Goal: Information Seeking & Learning: Learn about a topic

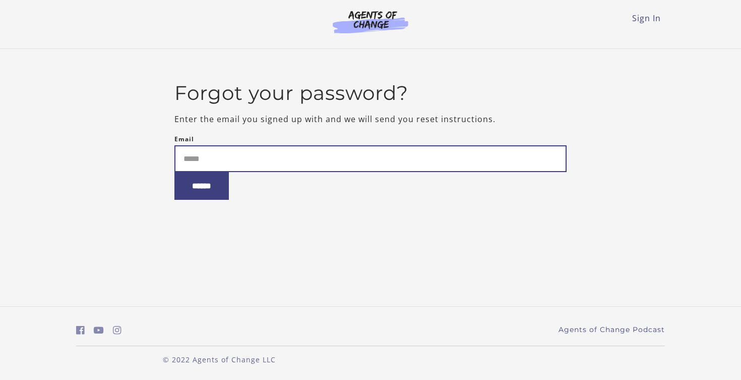
type input "**********"
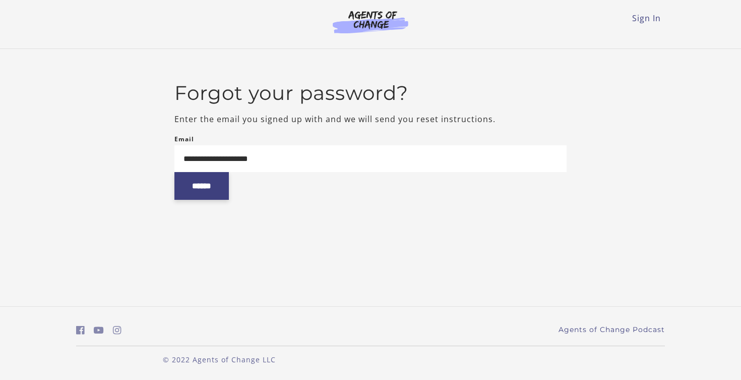
click at [220, 187] on input "******" at bounding box center [201, 186] width 54 height 28
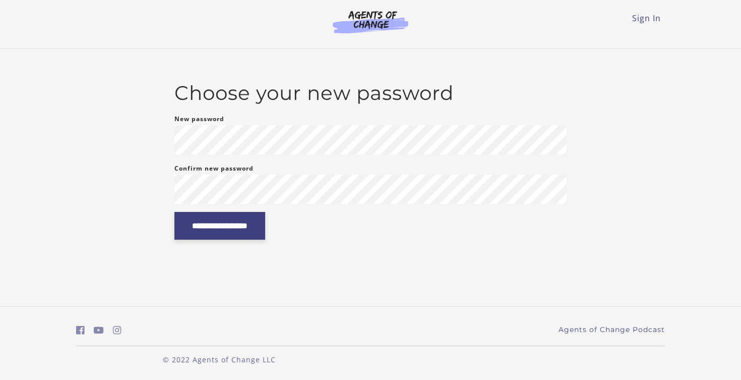
click at [247, 222] on input "**********" at bounding box center [219, 226] width 91 height 28
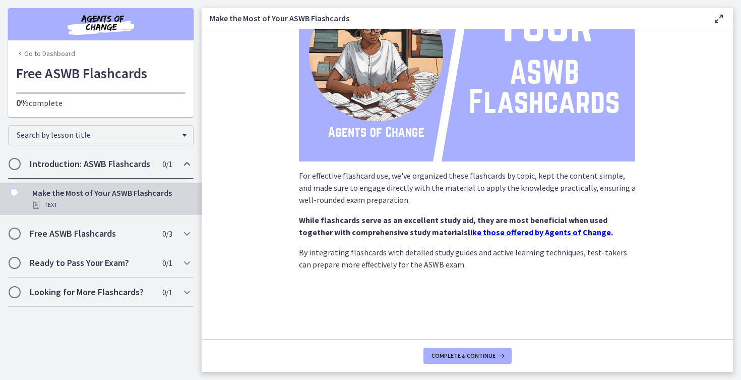
scroll to position [117, 0]
click at [446, 356] on span "Complete & continue" at bounding box center [463, 355] width 64 height 8
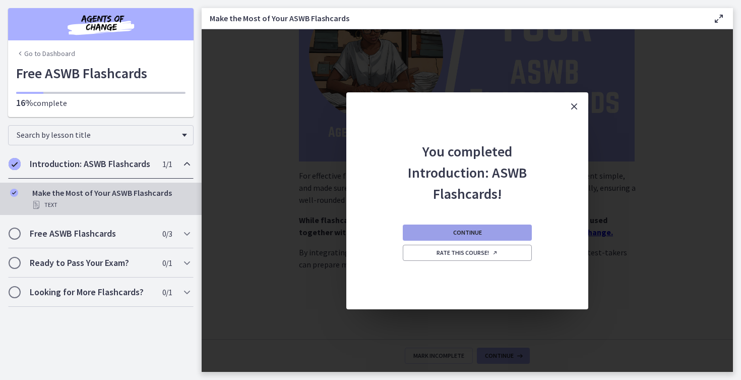
click at [475, 236] on span "Continue" at bounding box center [467, 232] width 29 height 8
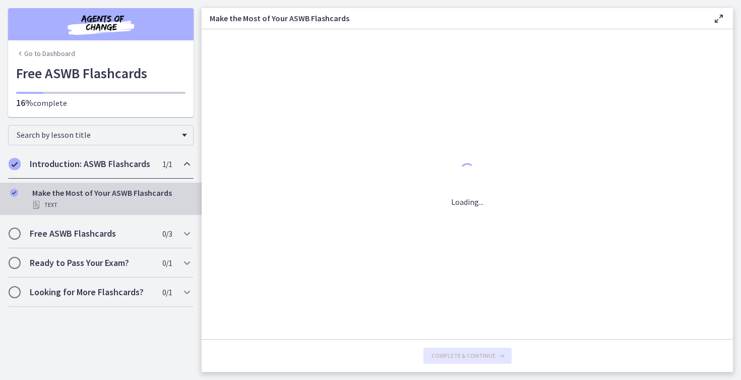
scroll to position [0, 0]
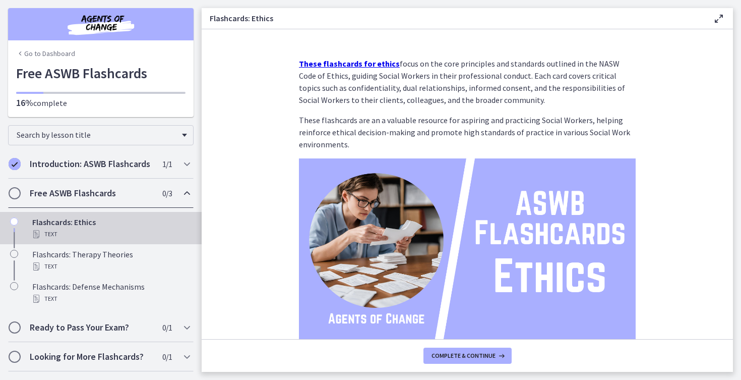
click at [353, 66] on strong "These flashcards for ethics" at bounding box center [349, 63] width 101 height 10
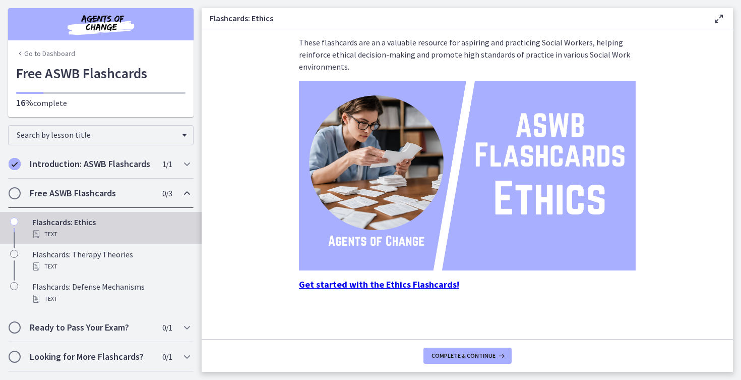
scroll to position [78, 0]
click at [471, 368] on footer "Complete & continue" at bounding box center [467, 355] width 531 height 33
click at [473, 358] on span "Complete & continue" at bounding box center [463, 355] width 64 height 8
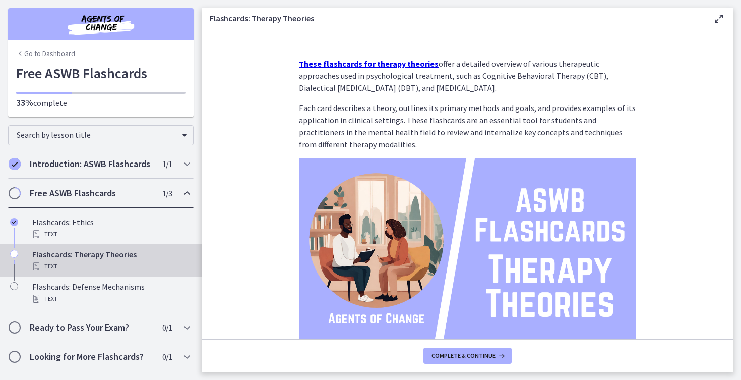
click at [387, 66] on strong "These flashcards for therapy theories" at bounding box center [369, 63] width 140 height 10
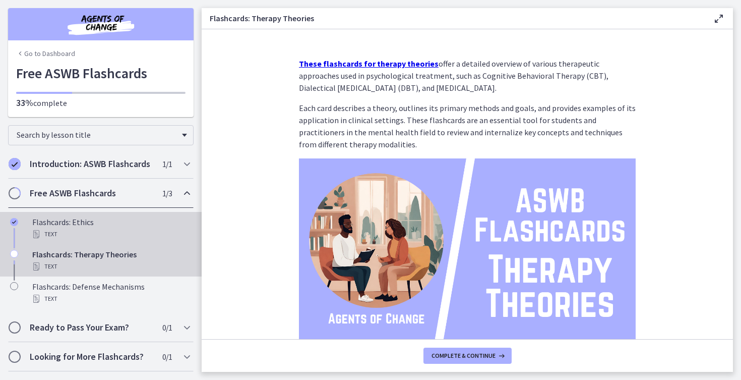
click at [87, 233] on div "Text" at bounding box center [110, 234] width 157 height 12
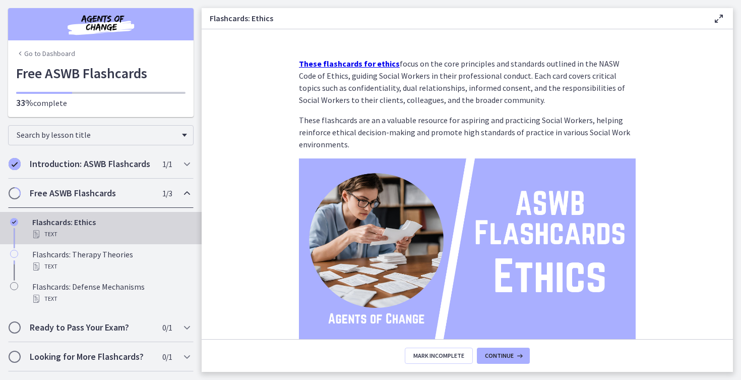
click at [328, 61] on strong "These flashcards for ethics" at bounding box center [349, 63] width 101 height 10
click at [507, 355] on span "Continue" at bounding box center [499, 355] width 29 height 8
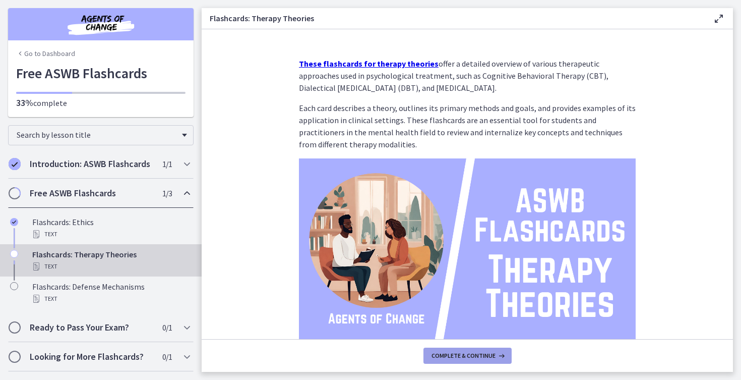
click at [498, 355] on icon at bounding box center [500, 355] width 10 height 8
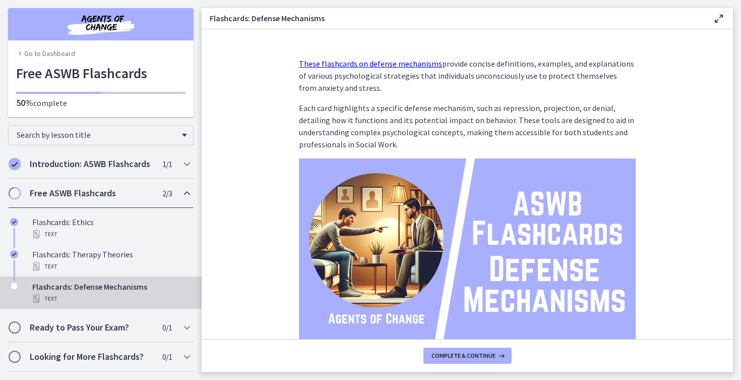
click at [388, 65] on link "These flashcards on defense mechanisms" at bounding box center [370, 63] width 143 height 10
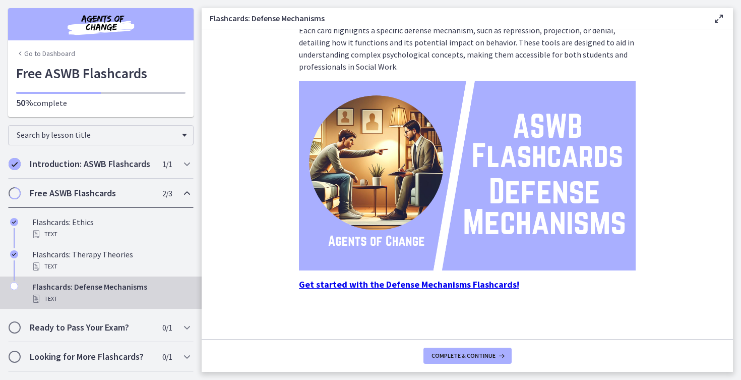
scroll to position [78, 0]
click at [373, 287] on strong "Get started with the Defense Mechanisms Flashcards!" at bounding box center [409, 284] width 220 height 12
click at [455, 354] on span "Complete & continue" at bounding box center [463, 355] width 64 height 8
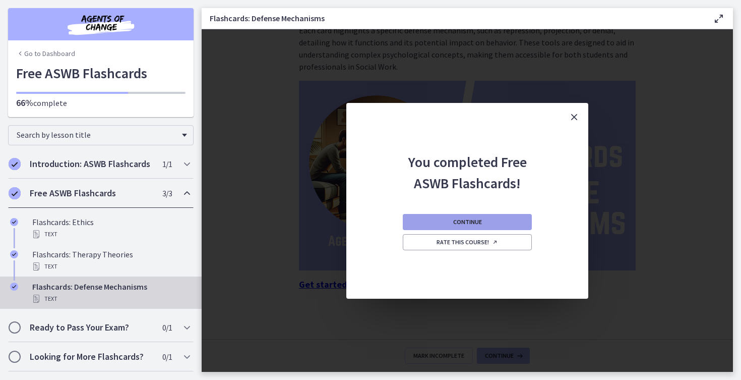
click at [486, 226] on button "Continue" at bounding box center [467, 222] width 129 height 16
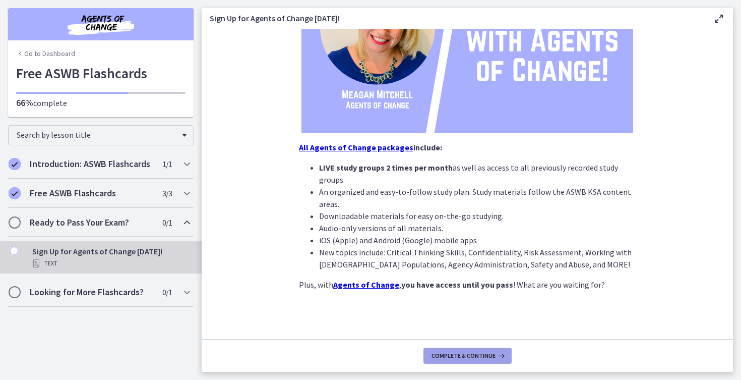
scroll to position [184, 0]
click at [452, 356] on span "Complete & continue" at bounding box center [463, 355] width 64 height 8
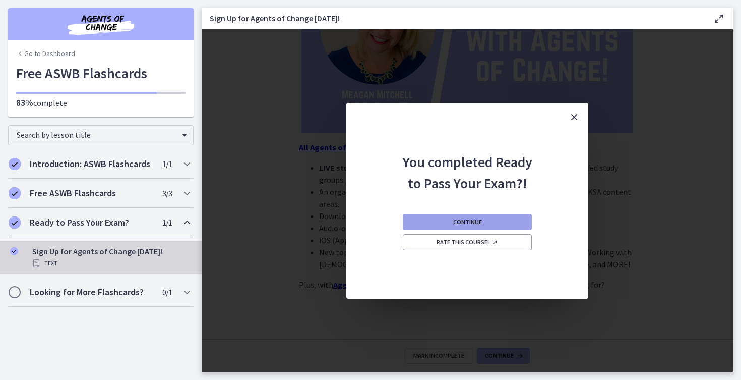
click at [485, 222] on button "Continue" at bounding box center [467, 222] width 129 height 16
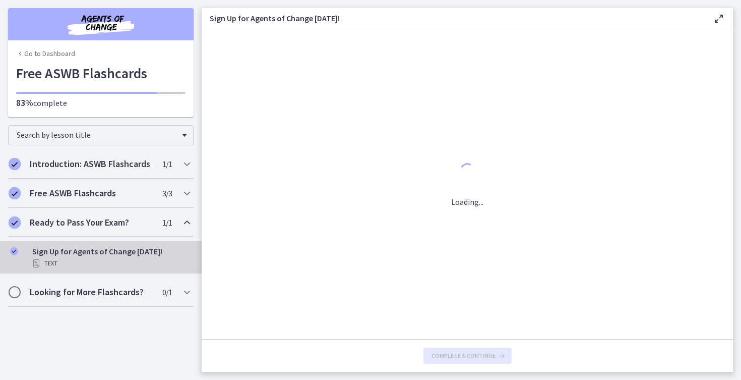
scroll to position [0, 0]
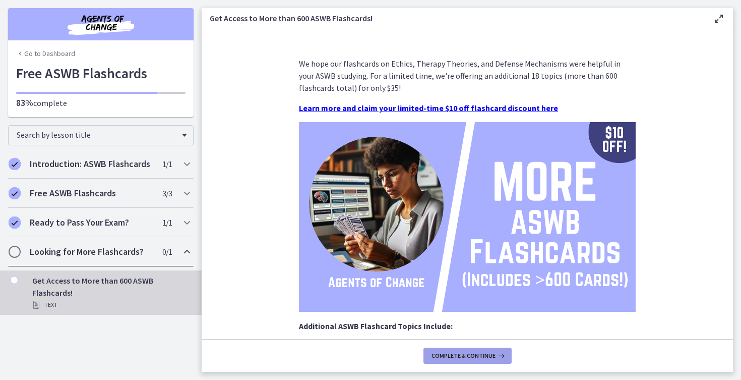
click at [461, 362] on button "Complete & continue" at bounding box center [467, 355] width 88 height 16
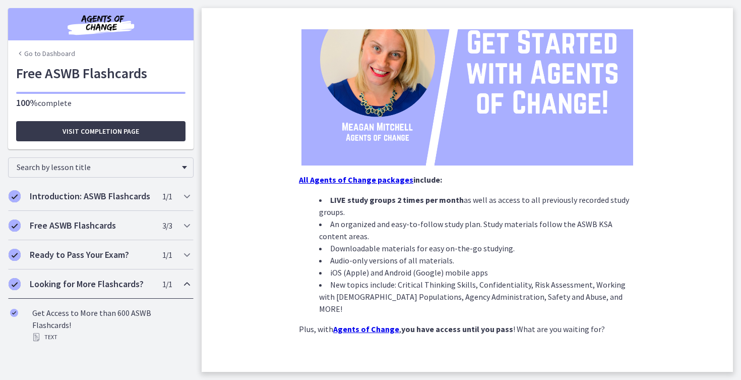
scroll to position [172, 0]
